Goal: Browse casually

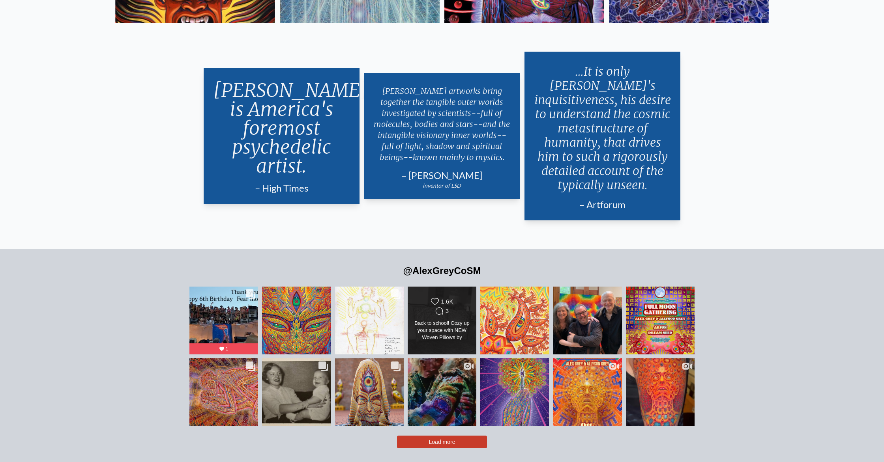
scroll to position [1940, 0]
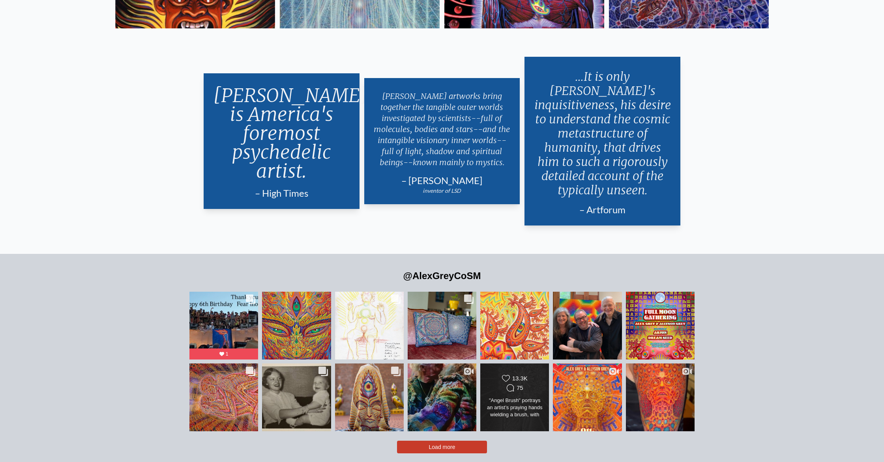
click at [541, 377] on div "Likes Count 13.3K Comments Count 75" at bounding box center [515, 384] width 56 height 19
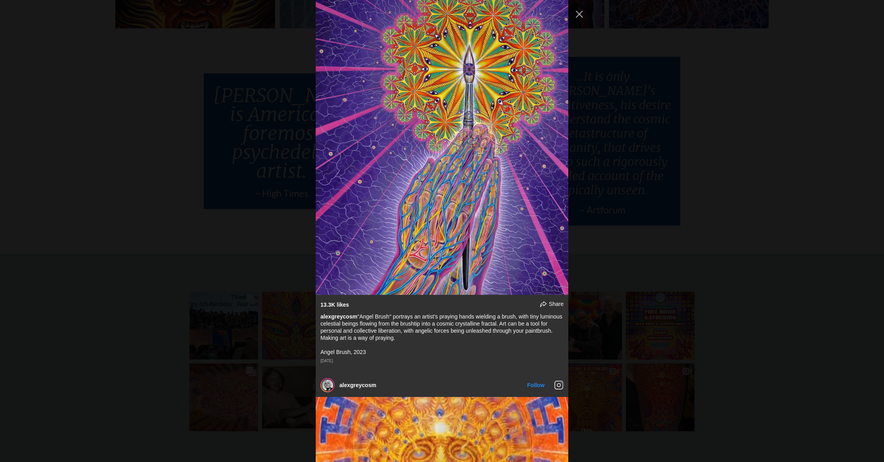
scroll to position [1399, 0]
